Goal: Task Accomplishment & Management: Complete application form

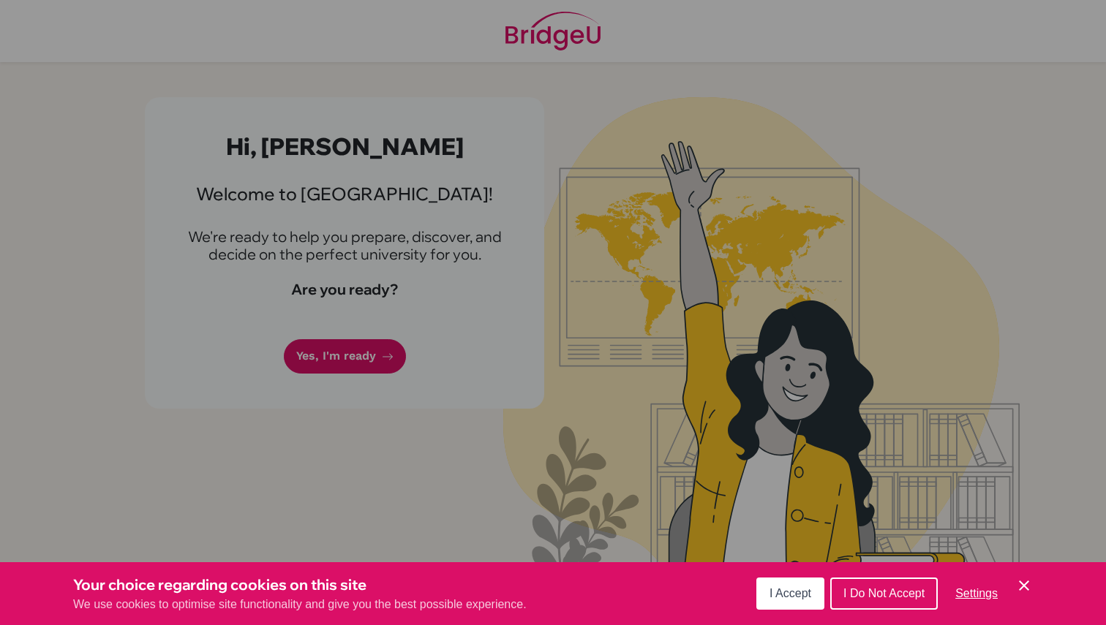
click at [778, 589] on span "I Accept" at bounding box center [791, 593] width 42 height 12
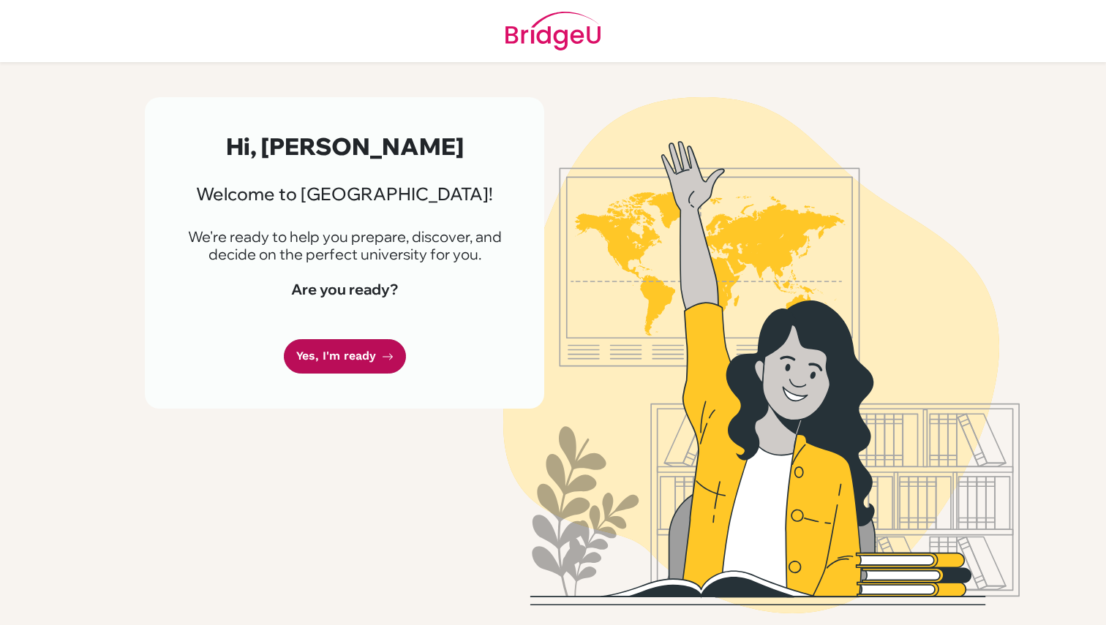
click at [323, 361] on link "Yes, I'm ready" at bounding box center [345, 356] width 122 height 34
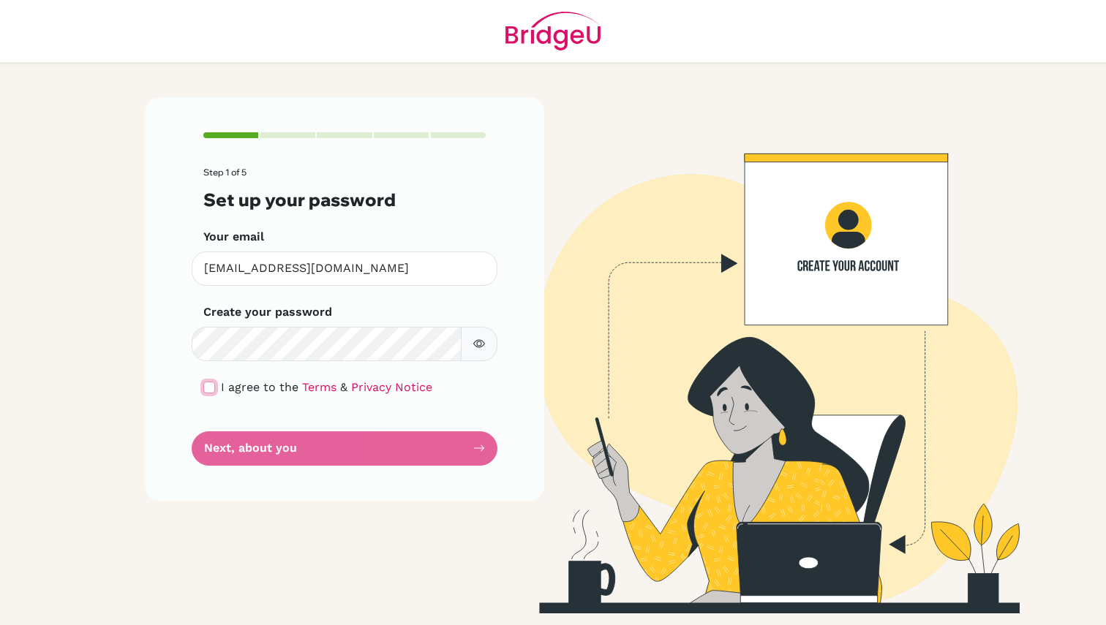
click at [211, 383] on input "checkbox" at bounding box center [209, 388] width 12 height 12
checkbox input "true"
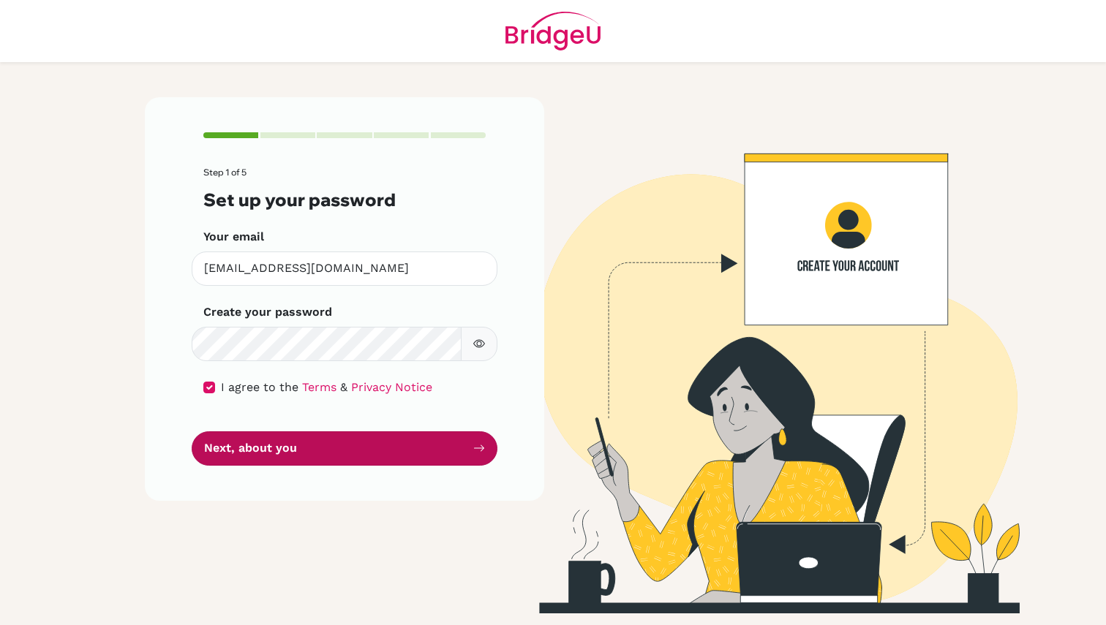
click at [260, 442] on button "Next, about you" at bounding box center [345, 449] width 306 height 34
